Goal: Task Accomplishment & Management: Manage account settings

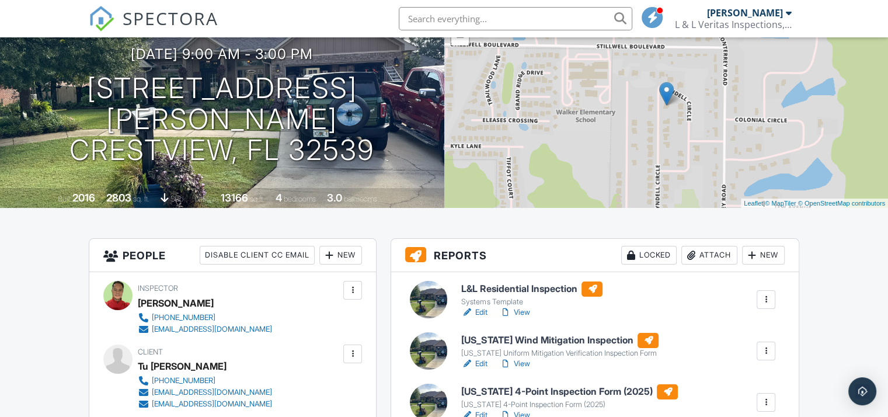
scroll to position [110, 0]
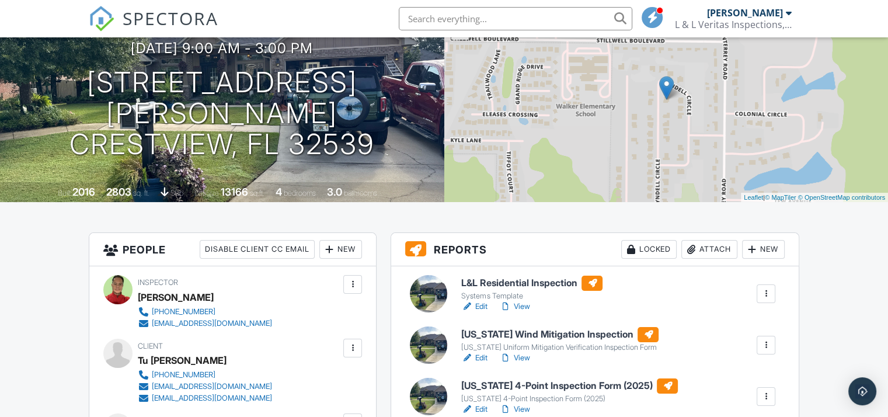
click at [481, 305] on link "Edit" at bounding box center [474, 307] width 26 height 12
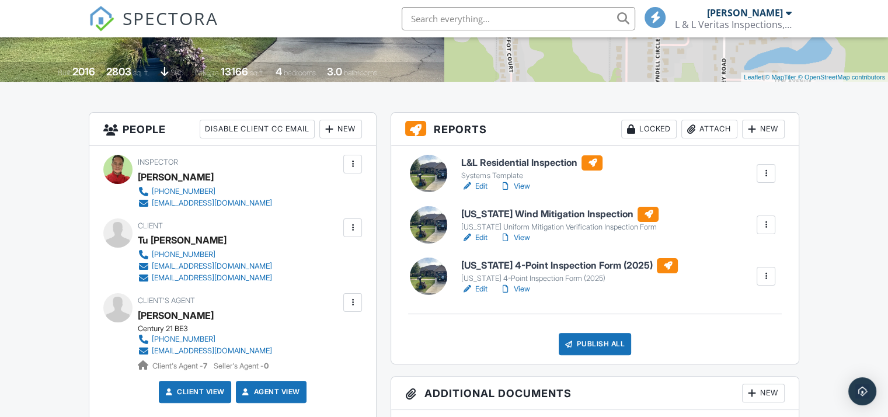
click at [518, 186] on link "View" at bounding box center [514, 186] width 30 height 12
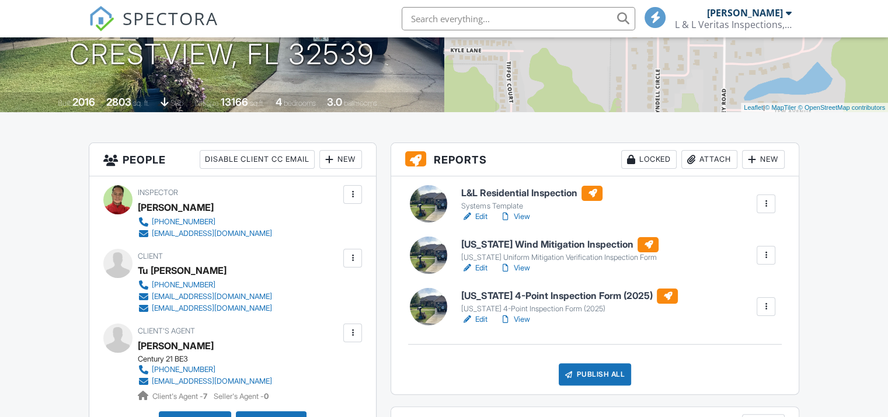
click at [480, 317] on link "Edit" at bounding box center [474, 319] width 26 height 12
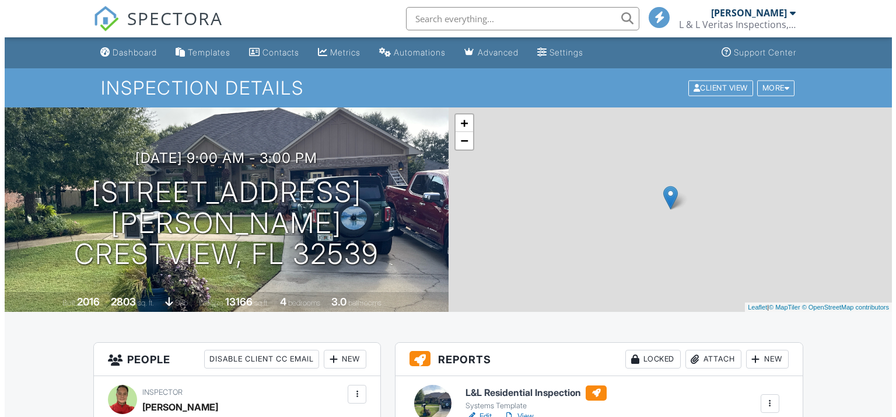
scroll to position [259, 0]
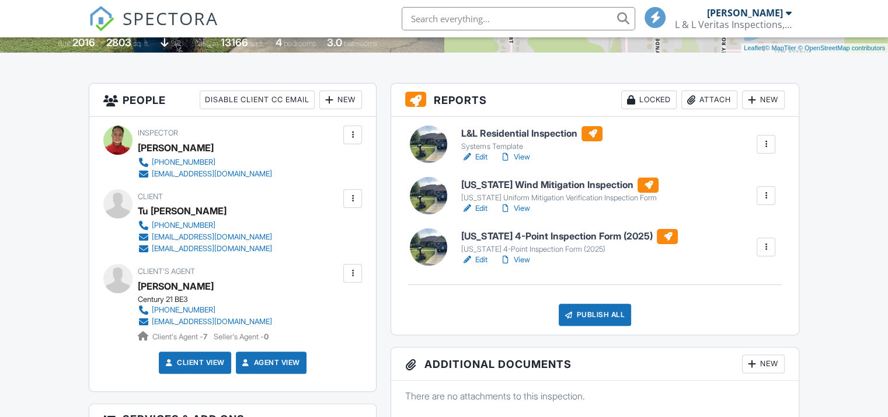
drag, startPoint x: 0, startPoint y: 0, endPoint x: 591, endPoint y: 314, distance: 668.8
click at [591, 314] on div "Publish All" at bounding box center [594, 314] width 73 height 22
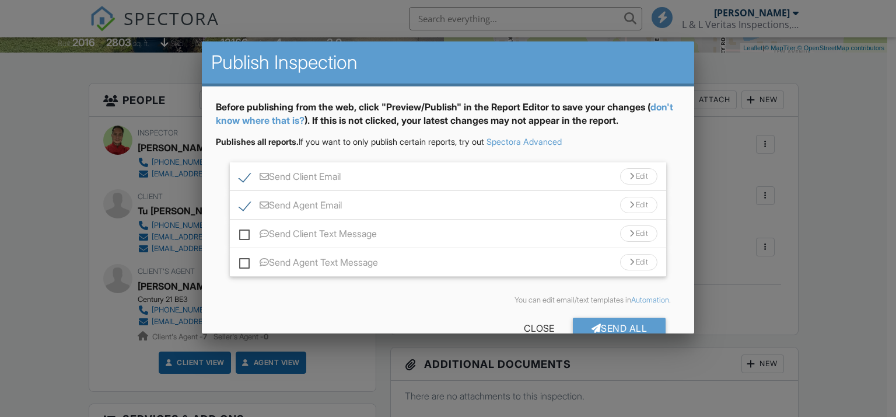
scroll to position [27, 0]
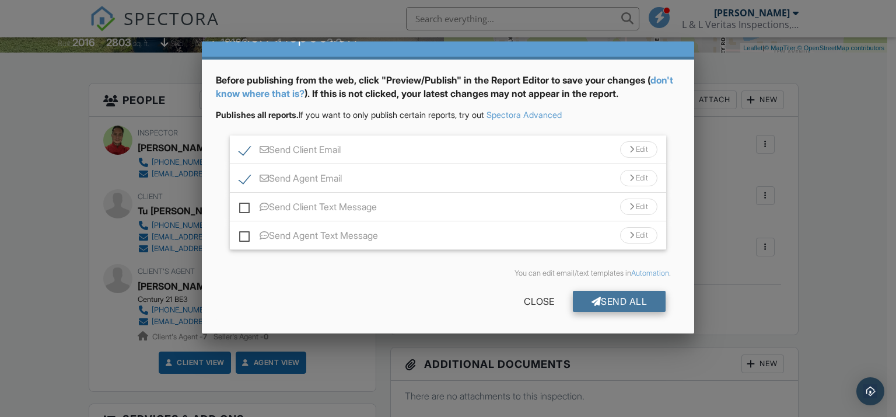
click at [609, 296] on div "Send All" at bounding box center [619, 301] width 93 height 21
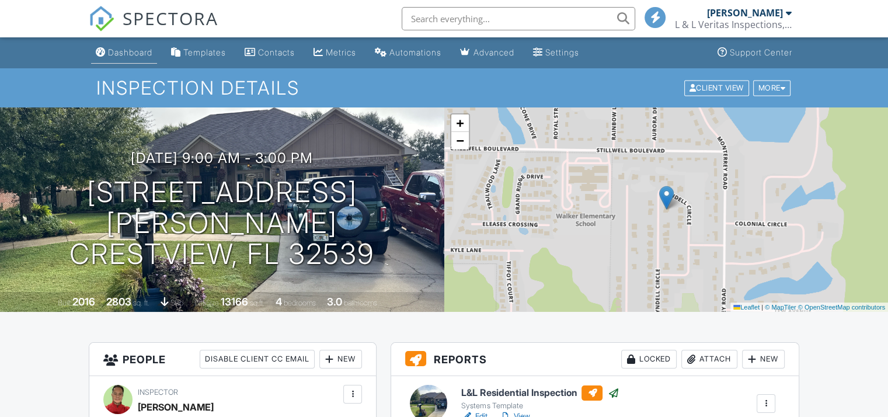
click at [124, 57] on div "Dashboard" at bounding box center [130, 52] width 44 height 10
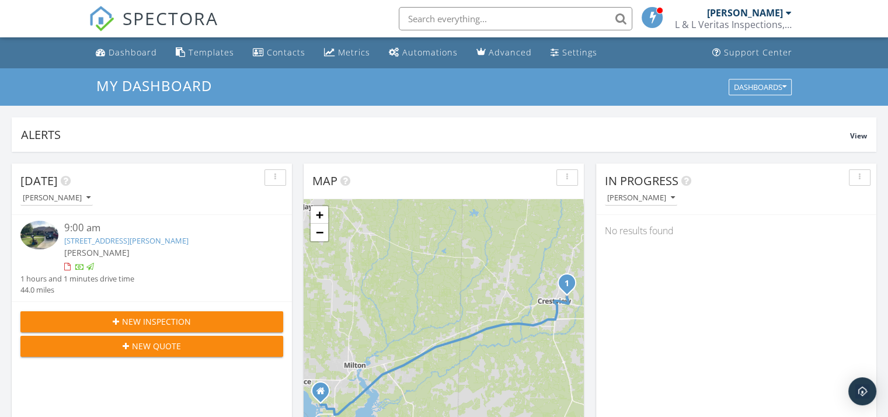
click at [779, 15] on div "[PERSON_NAME]" at bounding box center [745, 13] width 76 height 12
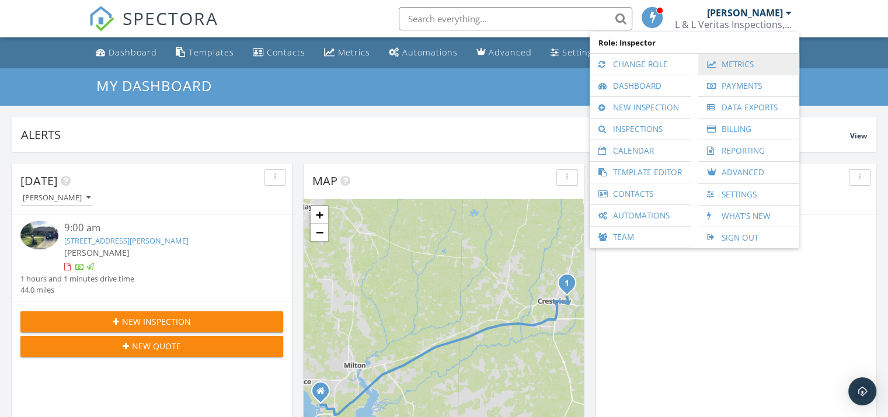
click at [734, 65] on link "Metrics" at bounding box center [748, 64] width 89 height 21
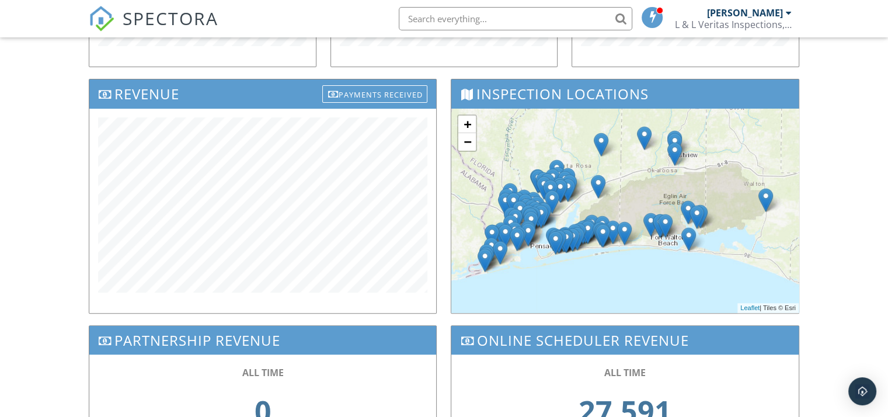
scroll to position [357, 0]
